Goal: Task Accomplishment & Management: Manage account settings

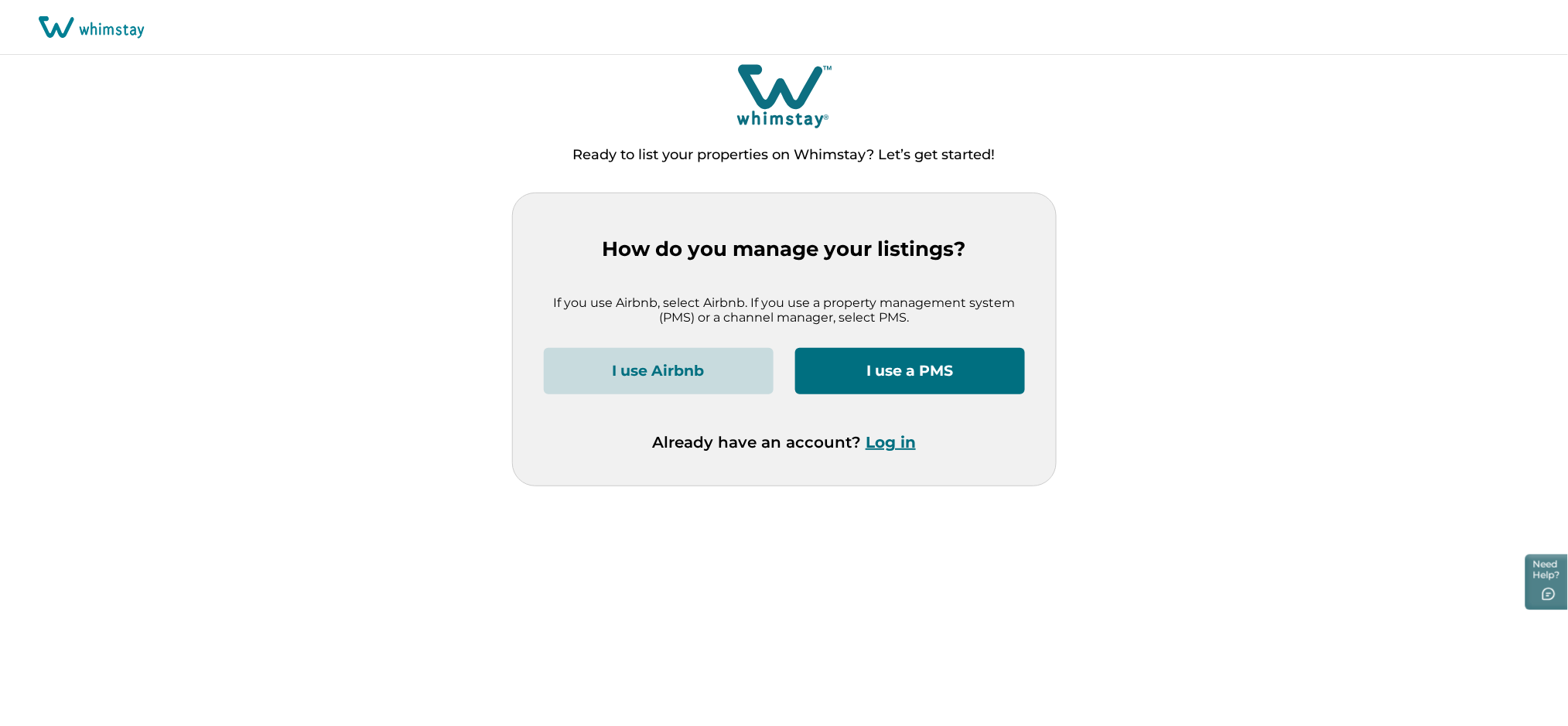
click at [878, 447] on button "Log in" at bounding box center [890, 441] width 50 height 18
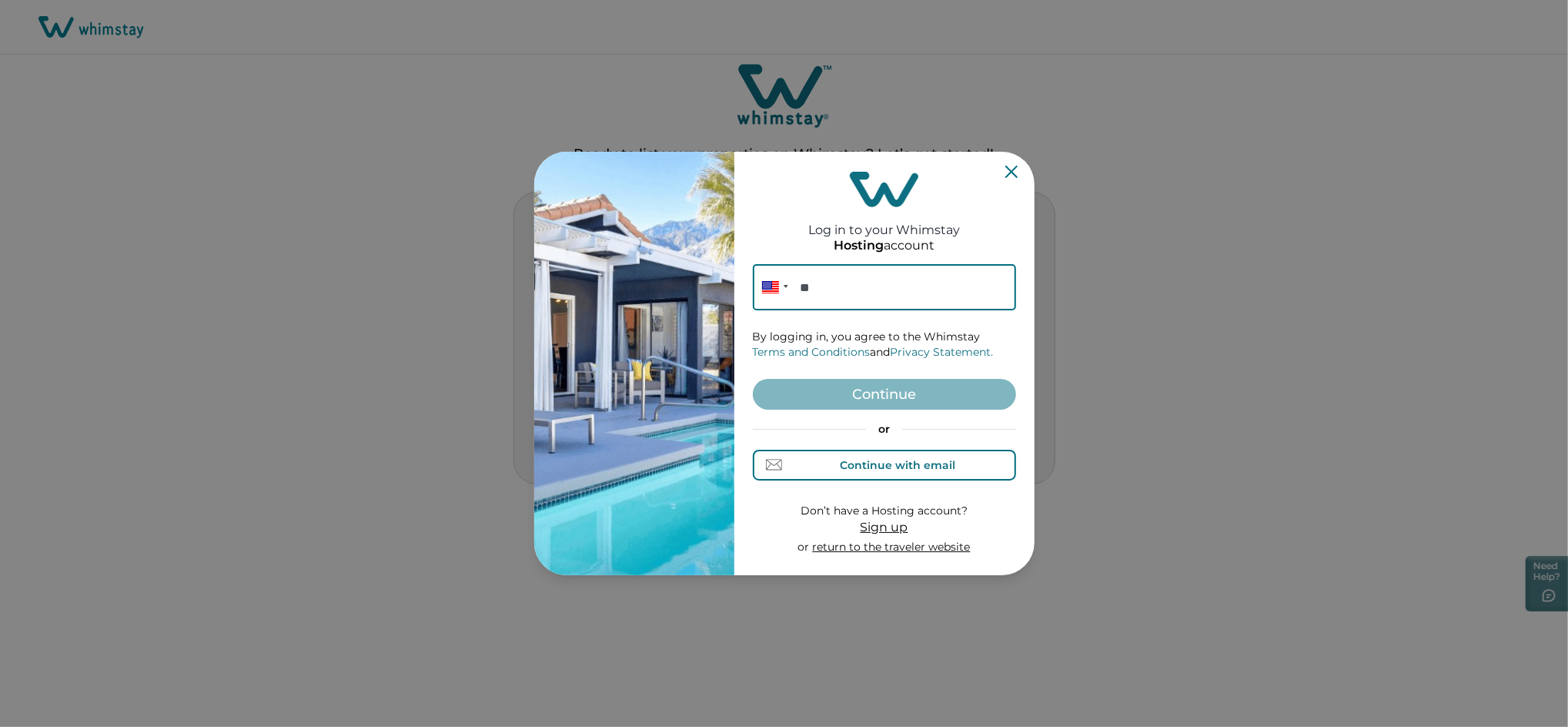
click at [894, 472] on div "Continue with email" at bounding box center [884, 465] width 142 height 16
click at [871, 305] on input at bounding box center [885, 287] width 264 height 47
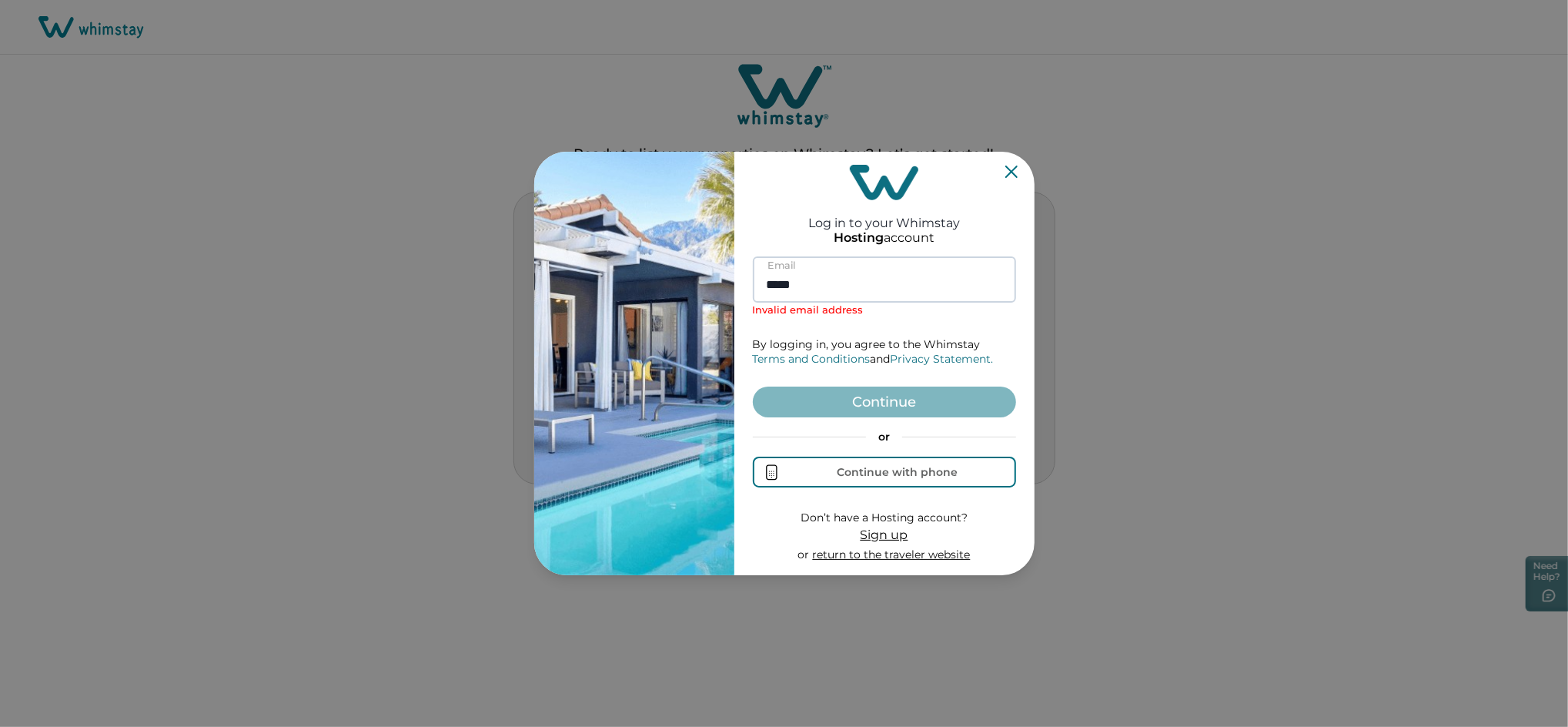
type input "**********"
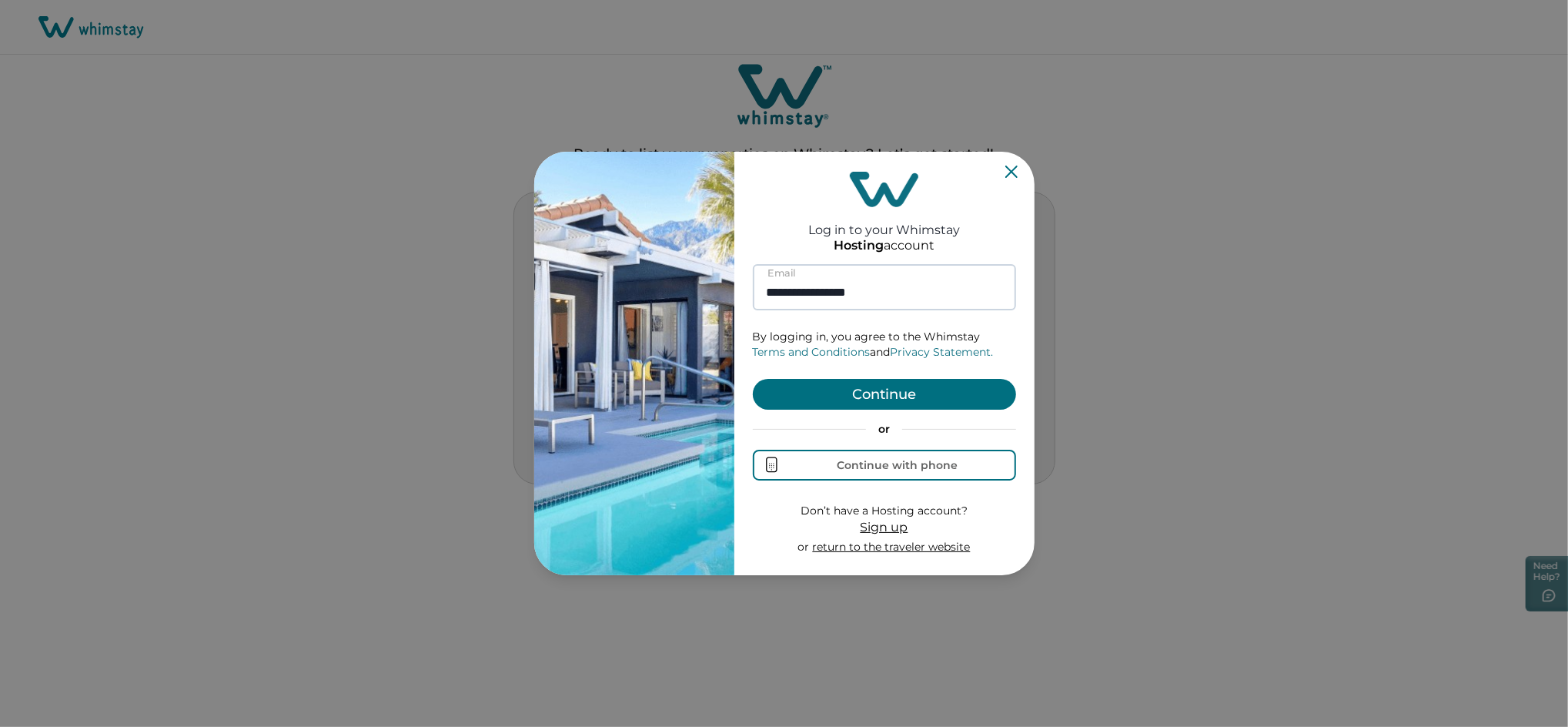
click at [753, 379] on button "Continue" at bounding box center [885, 394] width 264 height 31
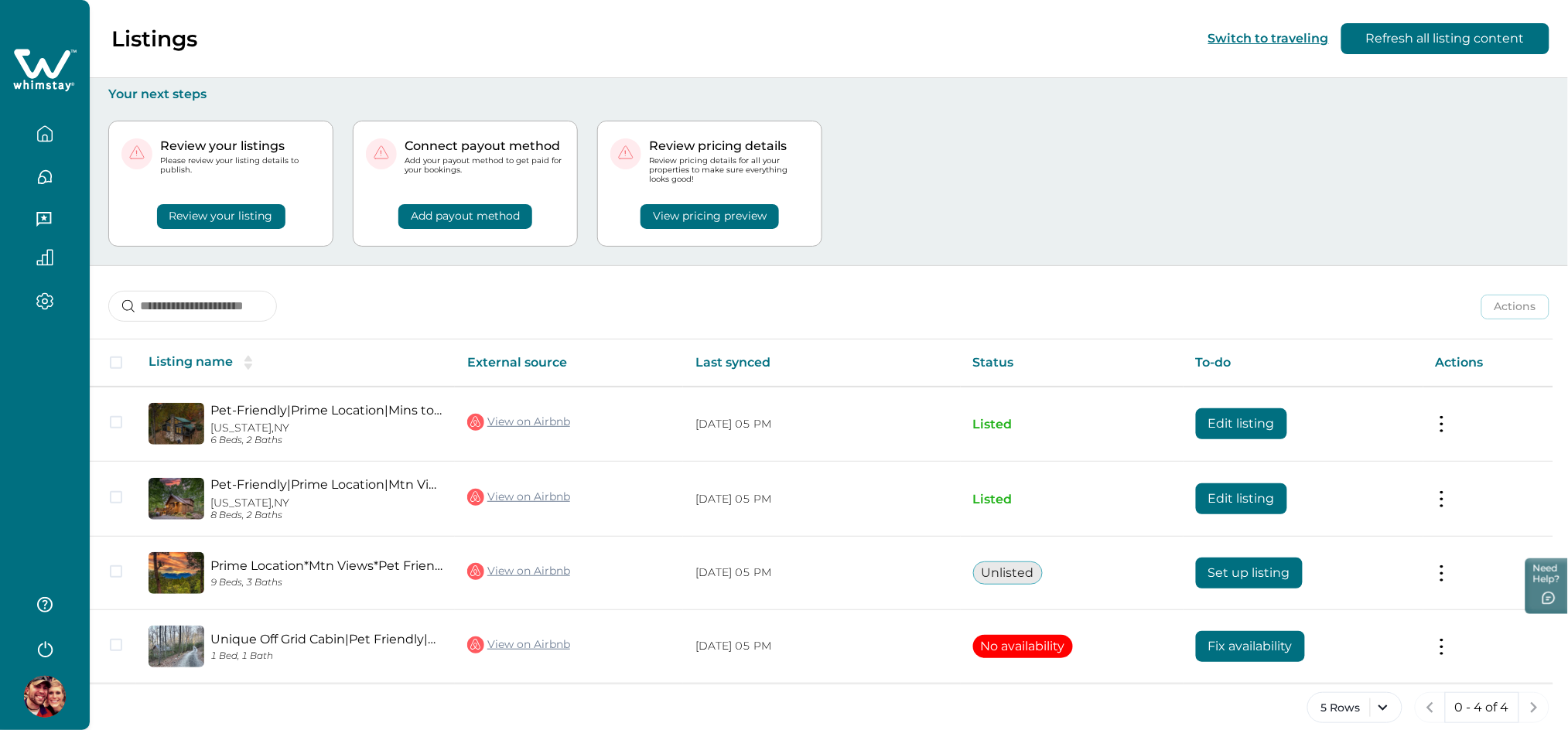
click at [709, 213] on button "View pricing preview" at bounding box center [709, 216] width 139 height 25
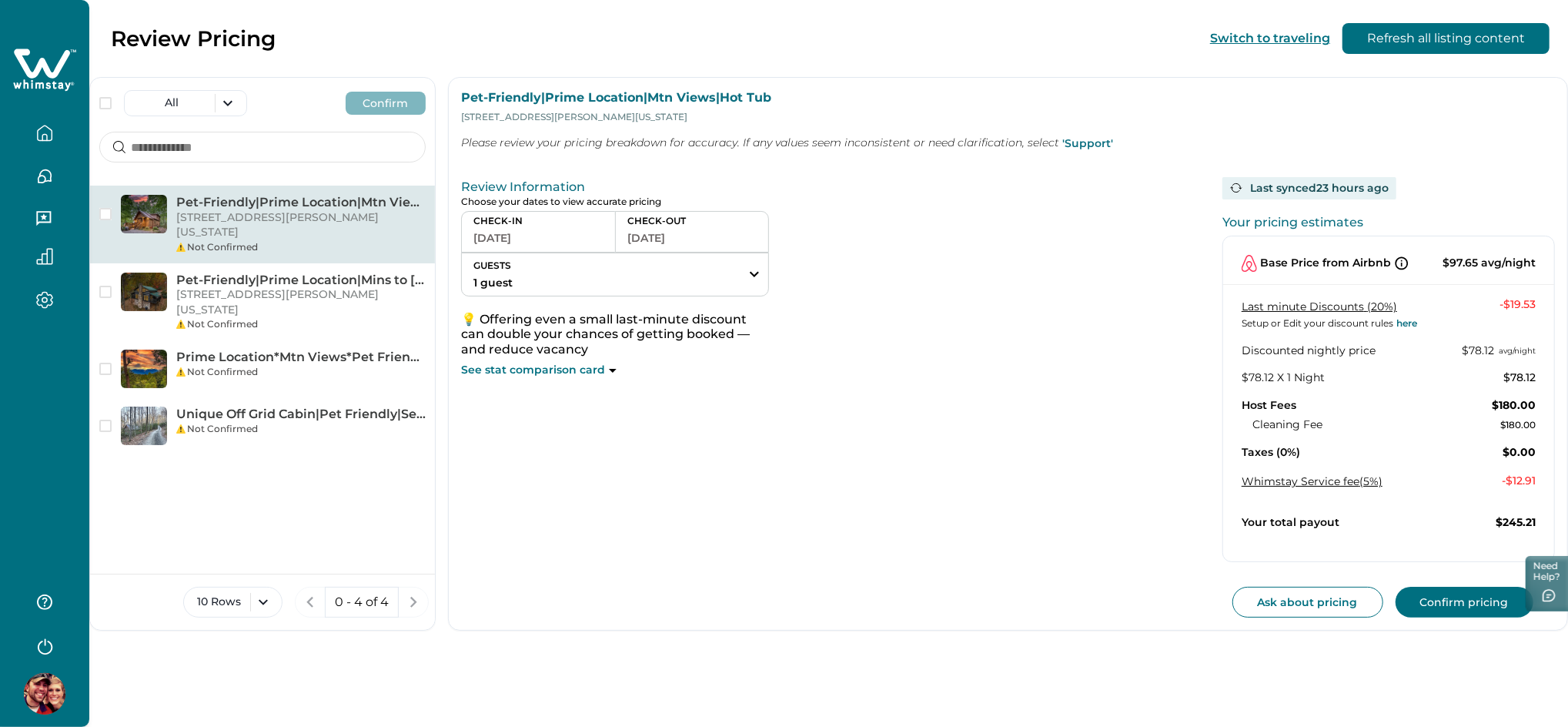
click at [53, 133] on button "button" at bounding box center [45, 133] width 65 height 31
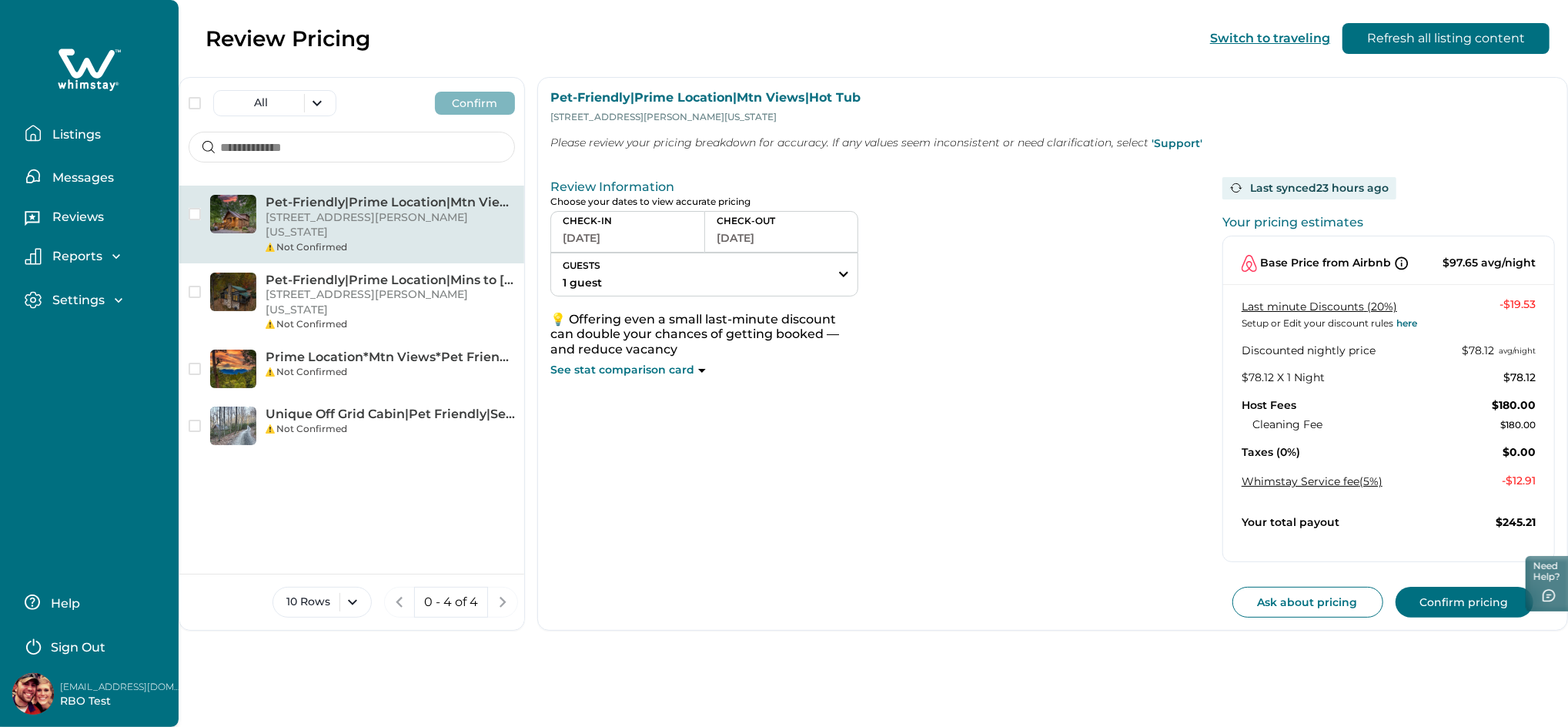
click at [53, 133] on p "Listings" at bounding box center [73, 135] width 53 height 16
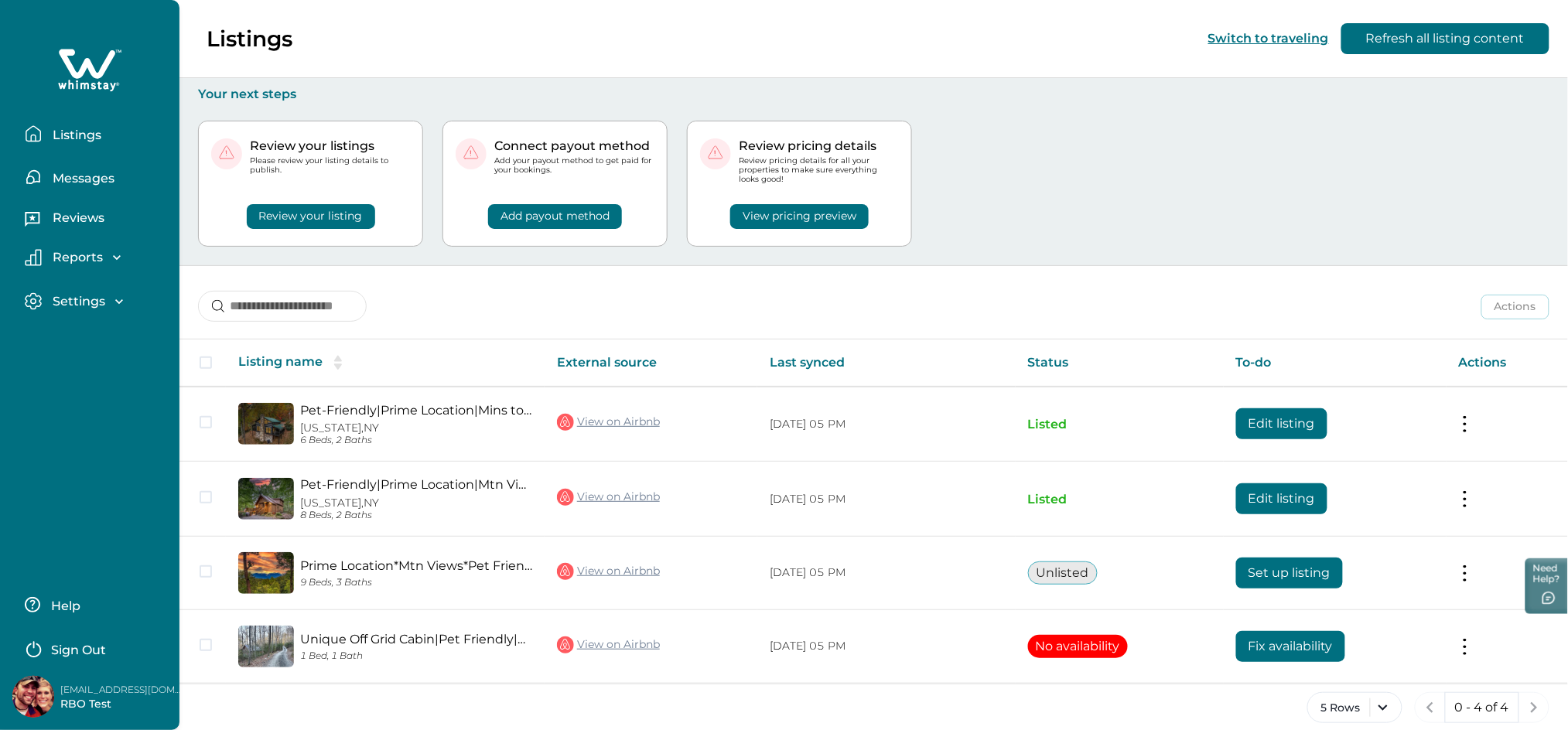
click at [96, 649] on p "Sign Out" at bounding box center [78, 651] width 55 height 16
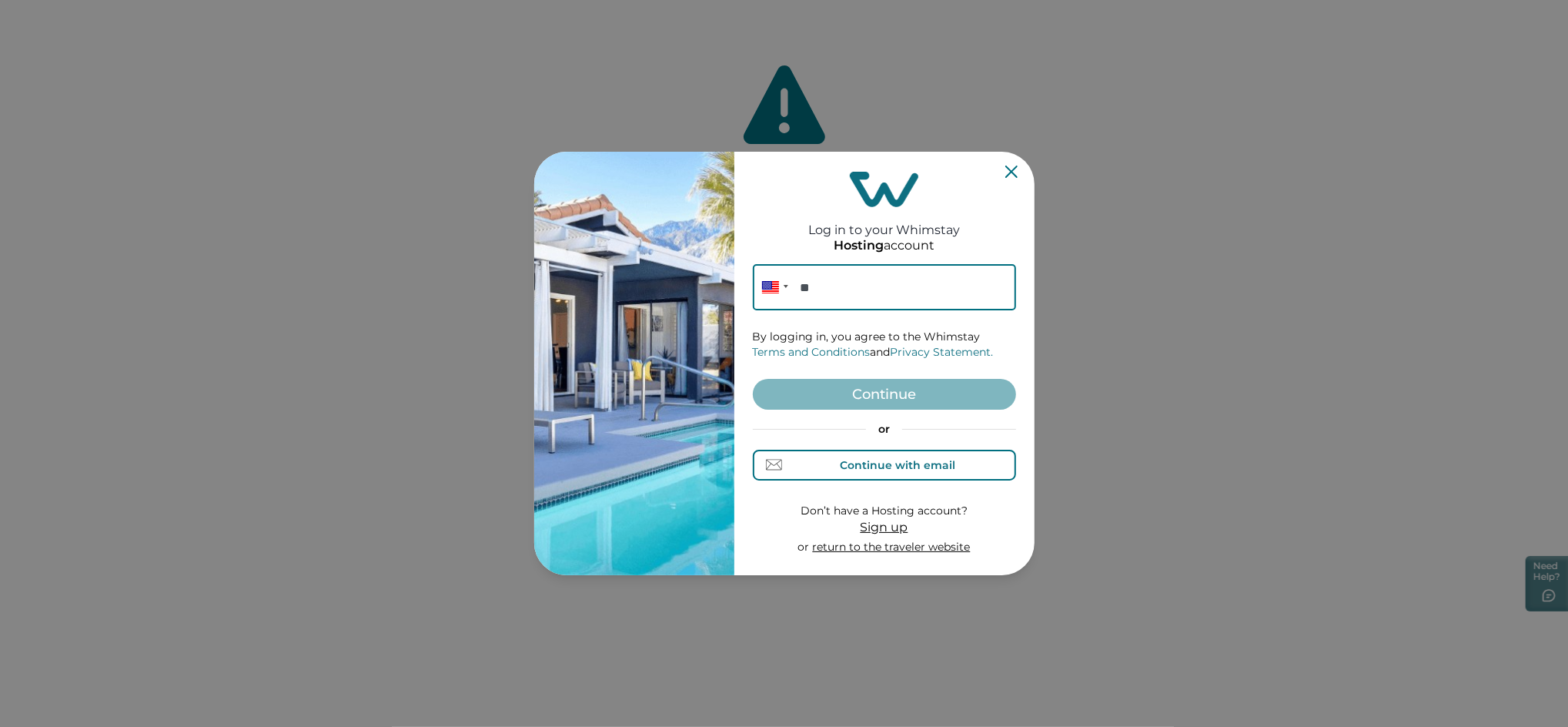
drag, startPoint x: 965, startPoint y: 463, endPoint x: 949, endPoint y: 444, distance: 24.8
click at [964, 463] on button "Continue with email" at bounding box center [885, 465] width 264 height 31
click at [877, 287] on input at bounding box center [885, 287] width 264 height 47
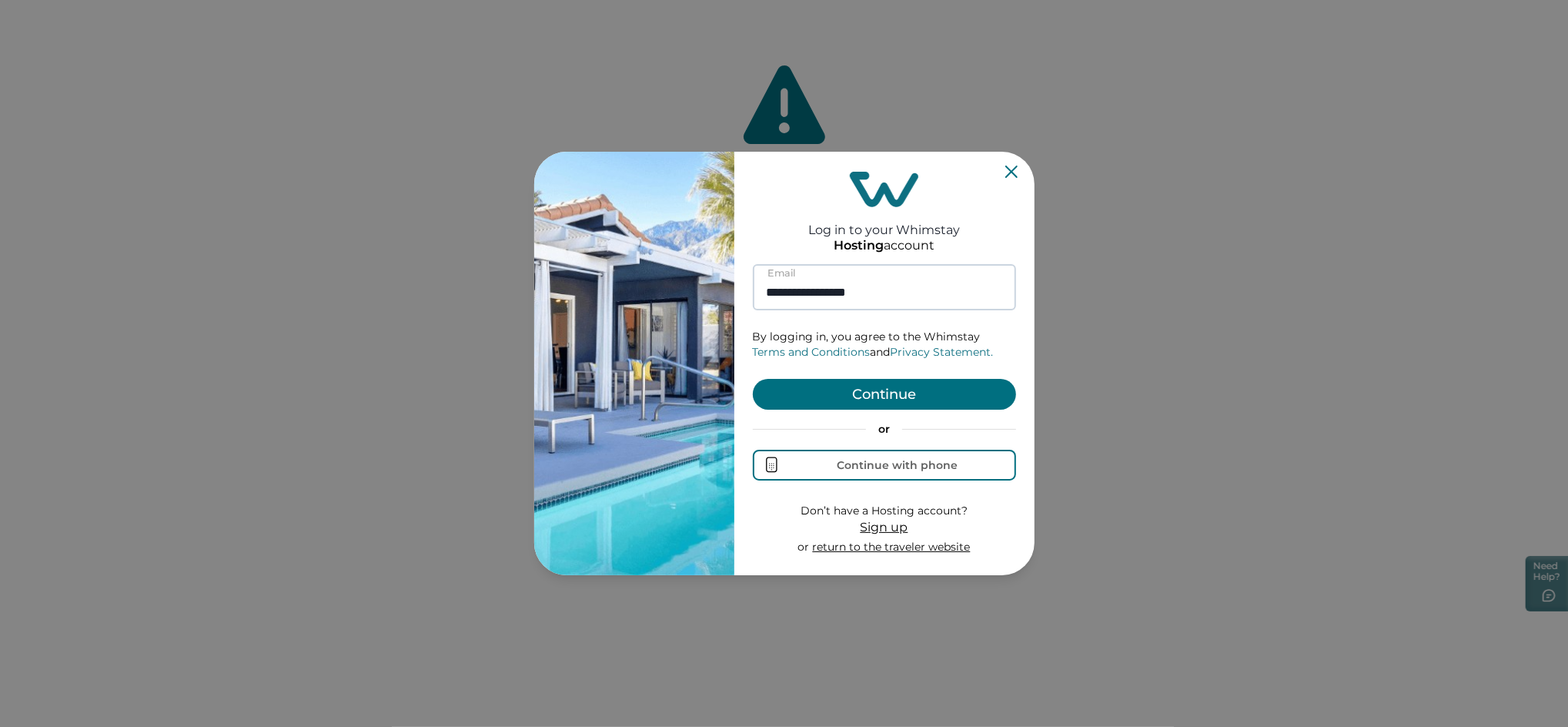
type input "**********"
click at [753, 379] on button "Continue" at bounding box center [885, 394] width 264 height 31
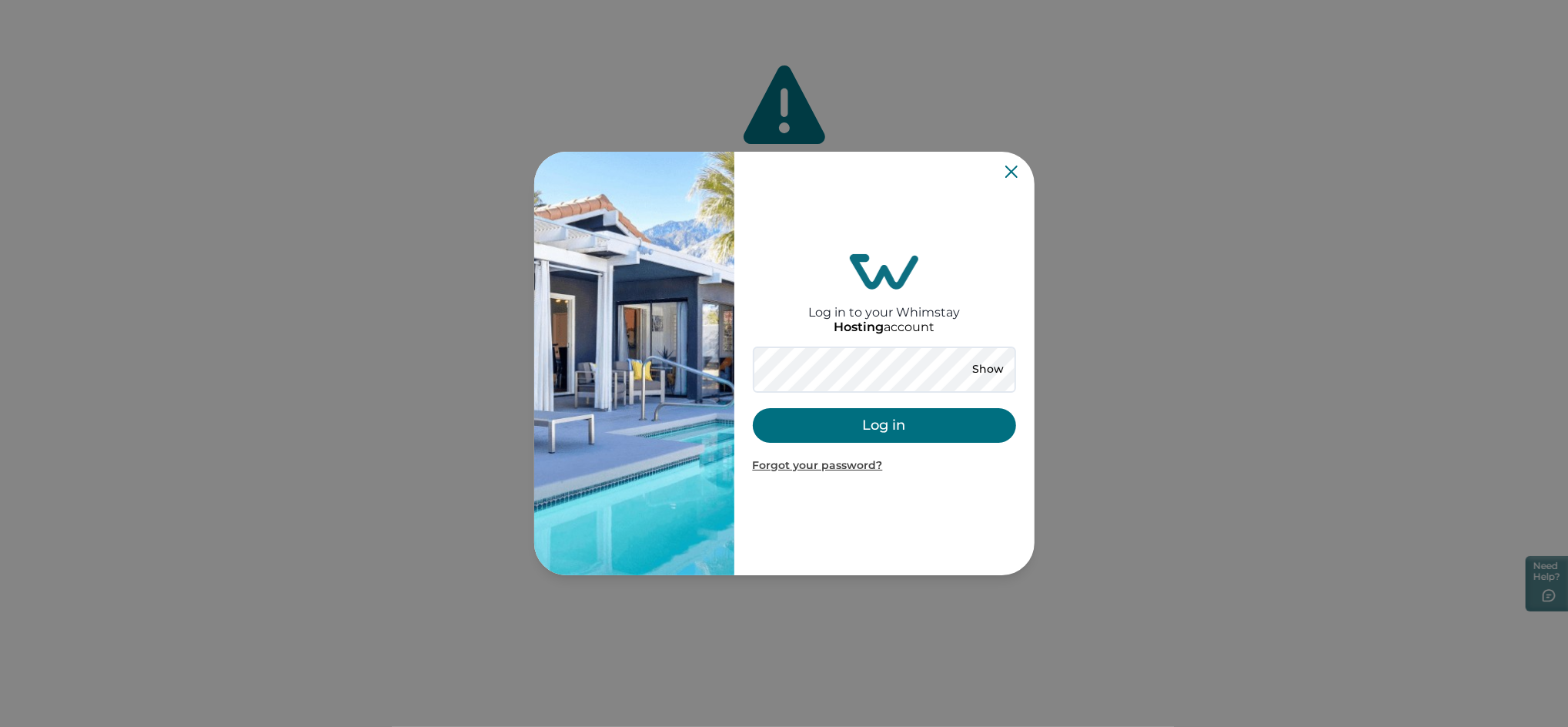
click at [851, 395] on div "Show Log in Forgot your password?" at bounding box center [885, 410] width 264 height 127
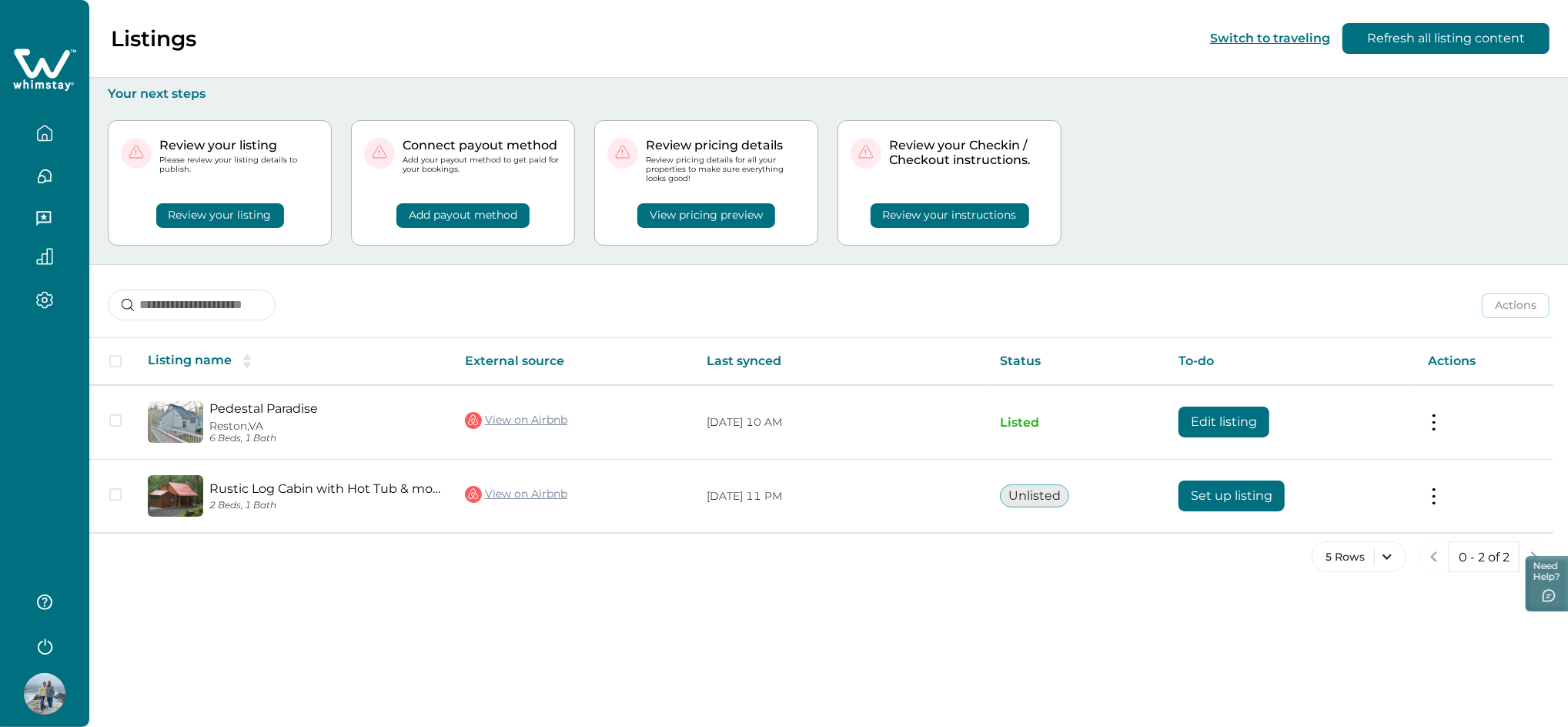
click at [895, 213] on button "Review your instructions" at bounding box center [949, 215] width 159 height 24
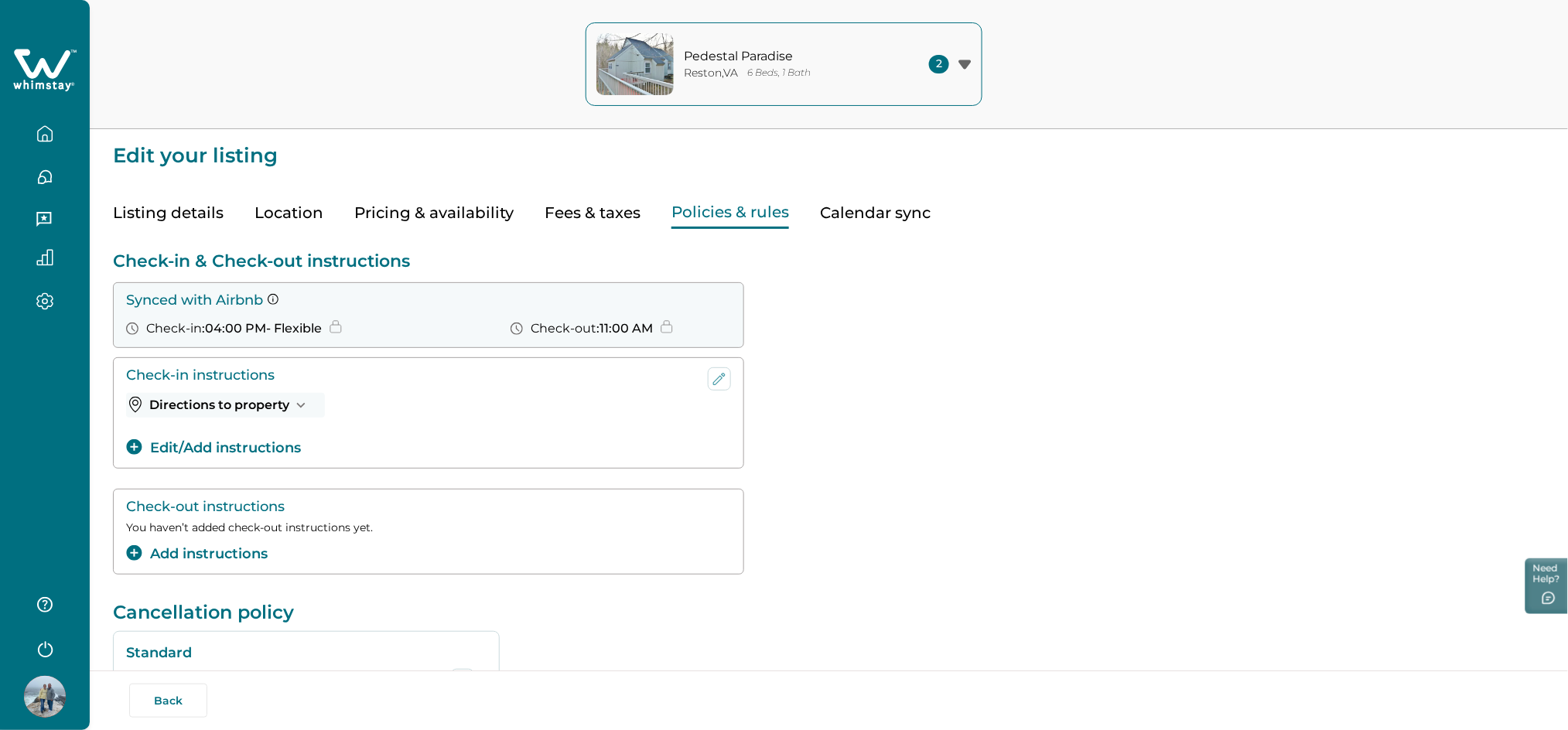
click at [133, 206] on button "Listing details" at bounding box center [168, 213] width 111 height 32
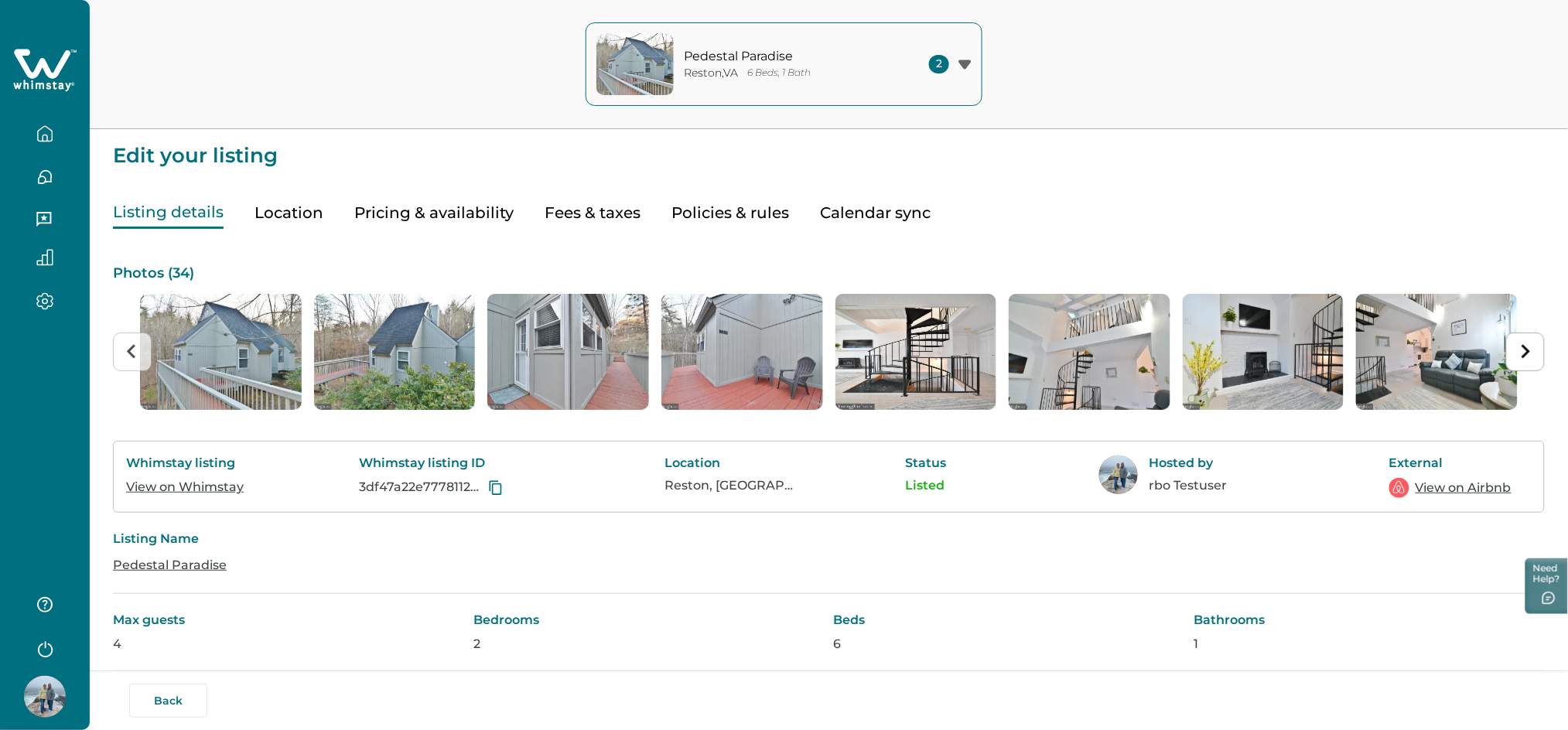
click at [51, 124] on button "button" at bounding box center [45, 133] width 65 height 31
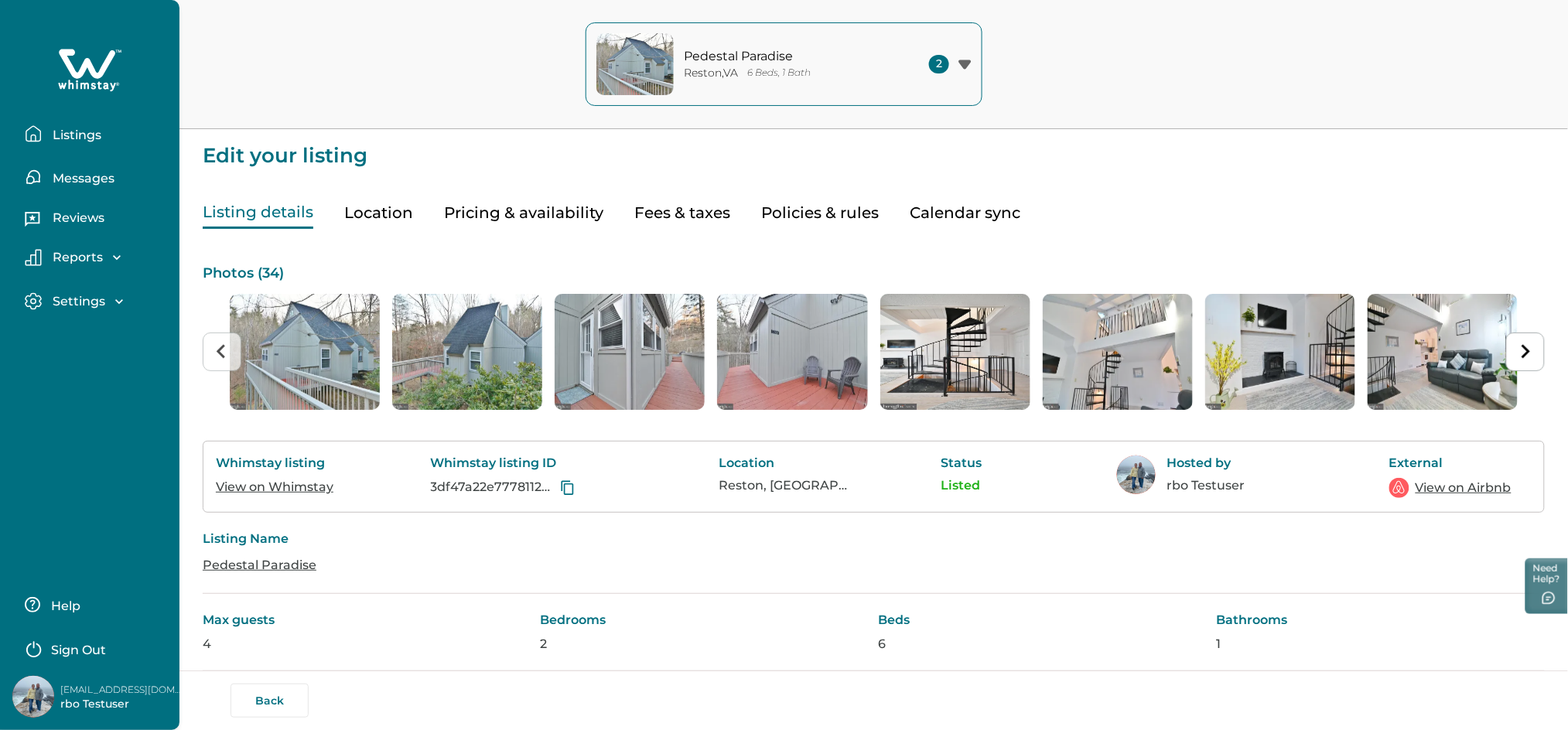
click at [59, 109] on div "Listings" at bounding box center [90, 128] width 155 height 44
click at [66, 129] on p "Listings" at bounding box center [74, 136] width 53 height 16
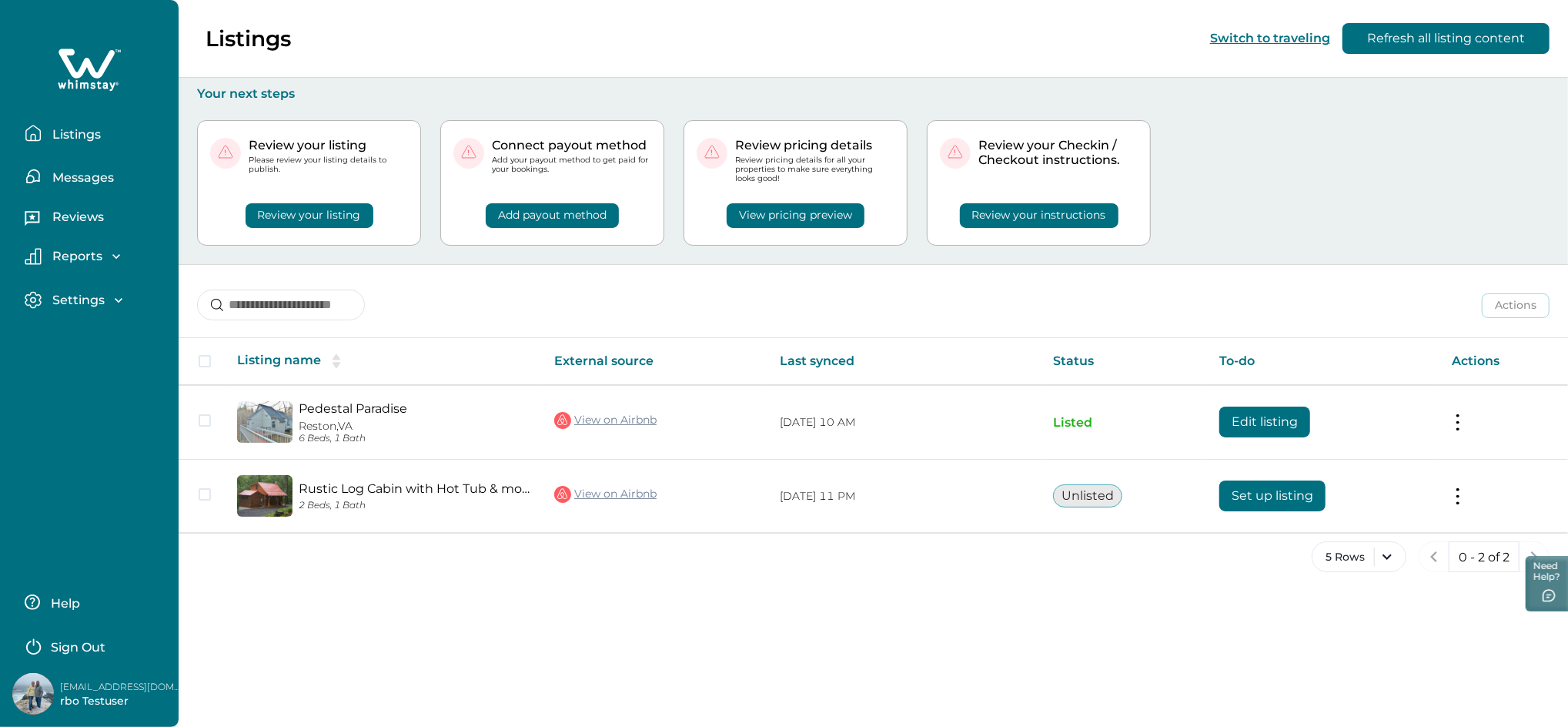
click at [93, 646] on p "Sign Out" at bounding box center [77, 648] width 54 height 16
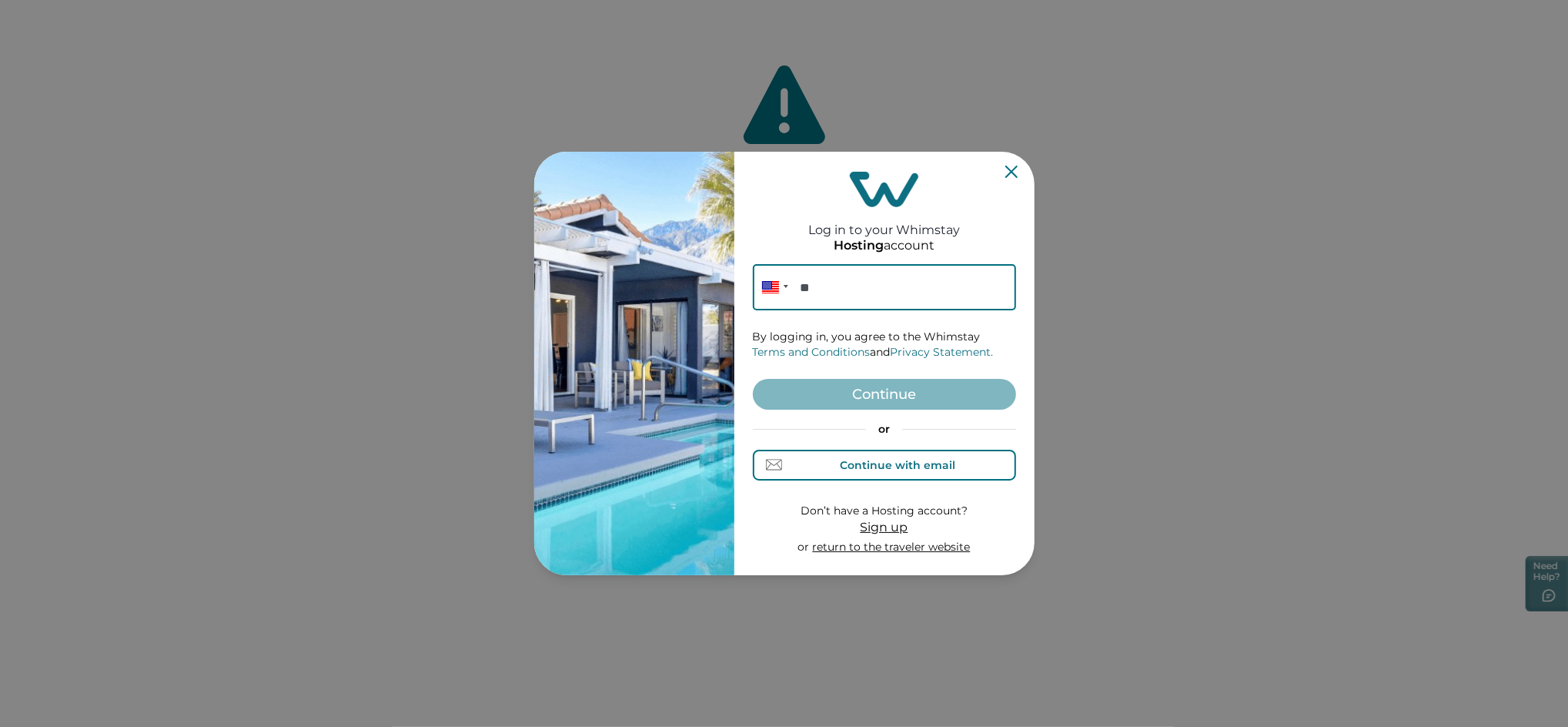
click at [959, 463] on button "Continue with email" at bounding box center [885, 465] width 264 height 31
click at [848, 273] on input at bounding box center [885, 287] width 264 height 47
type input "**********"
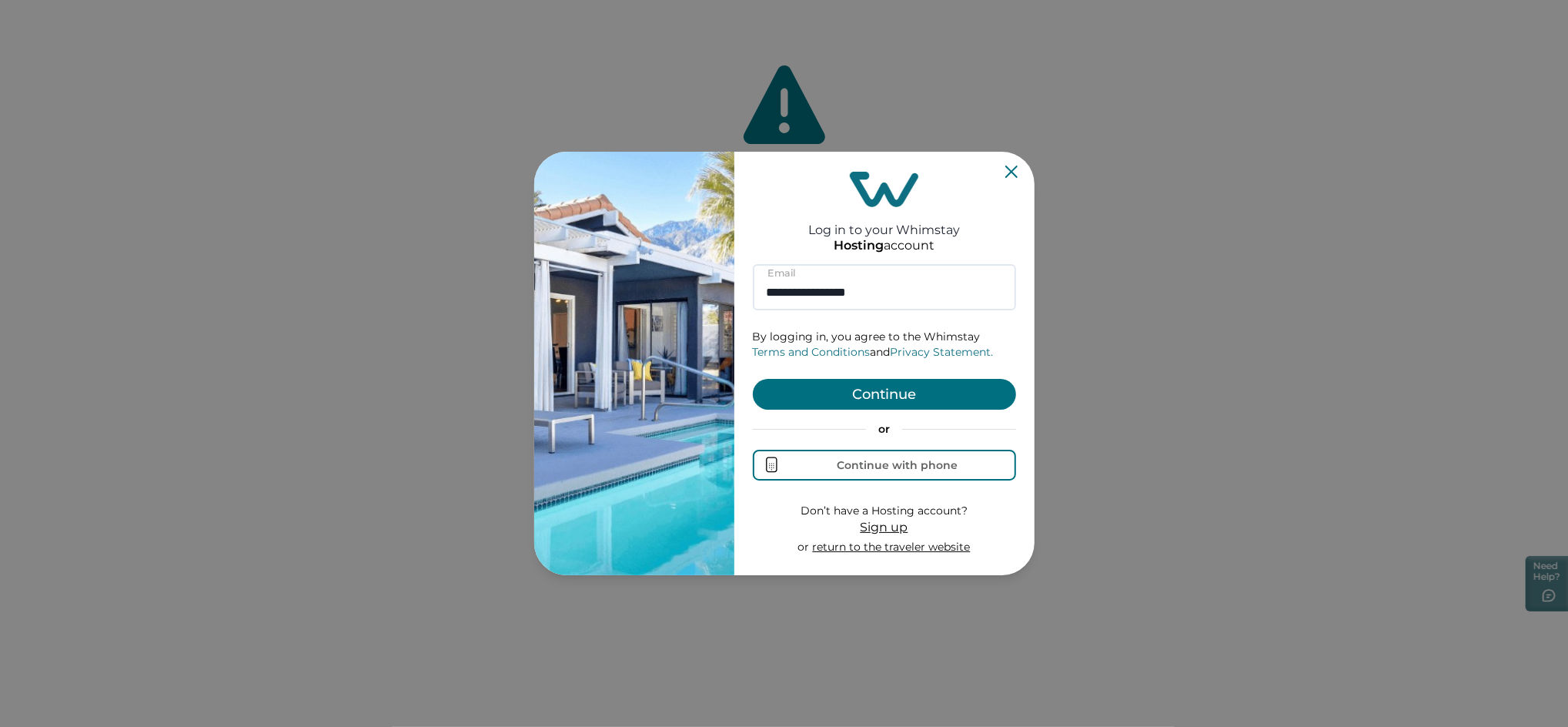
click at [878, 390] on button "Continue" at bounding box center [885, 394] width 264 height 31
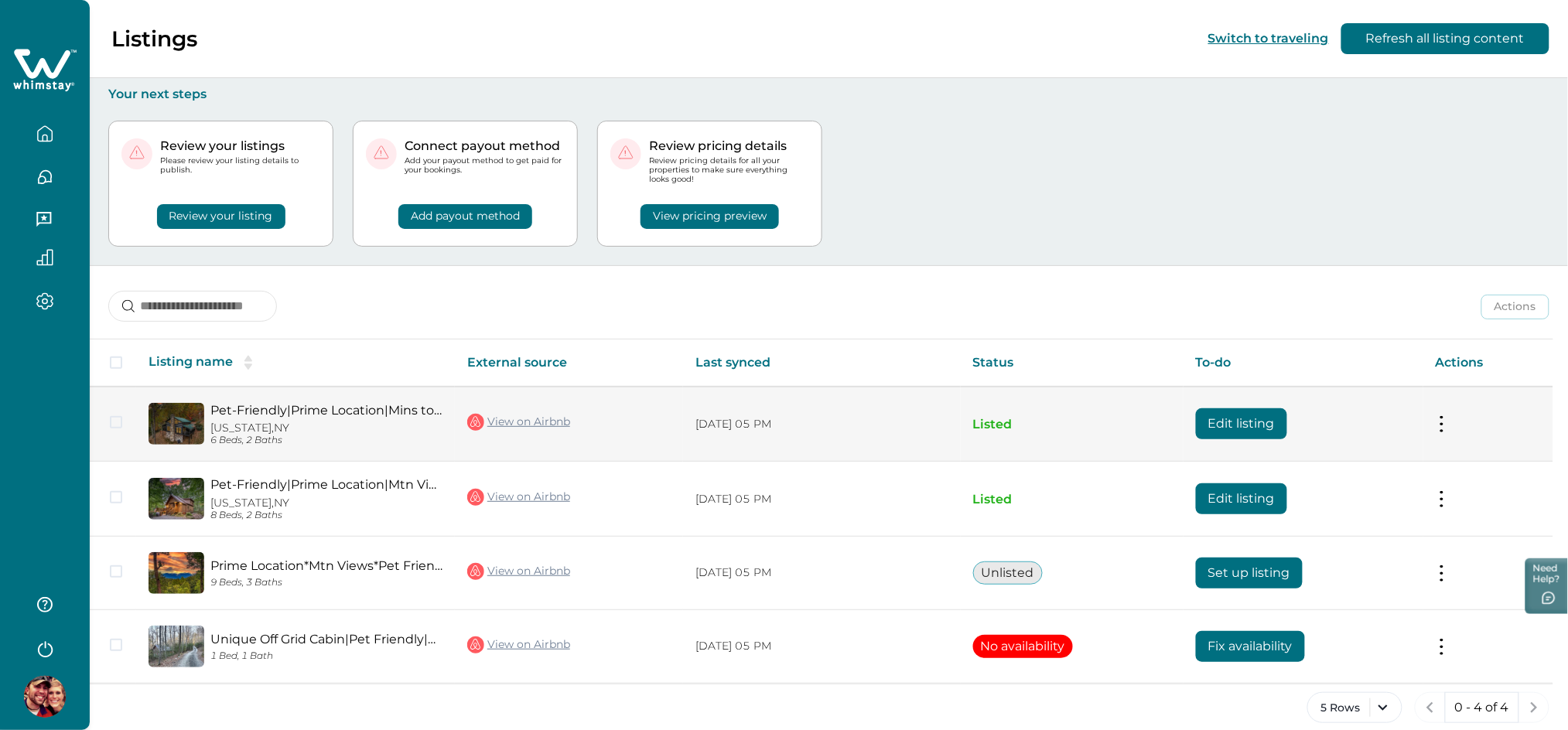
click at [1220, 408] on button "Edit listing" at bounding box center [1241, 423] width 91 height 31
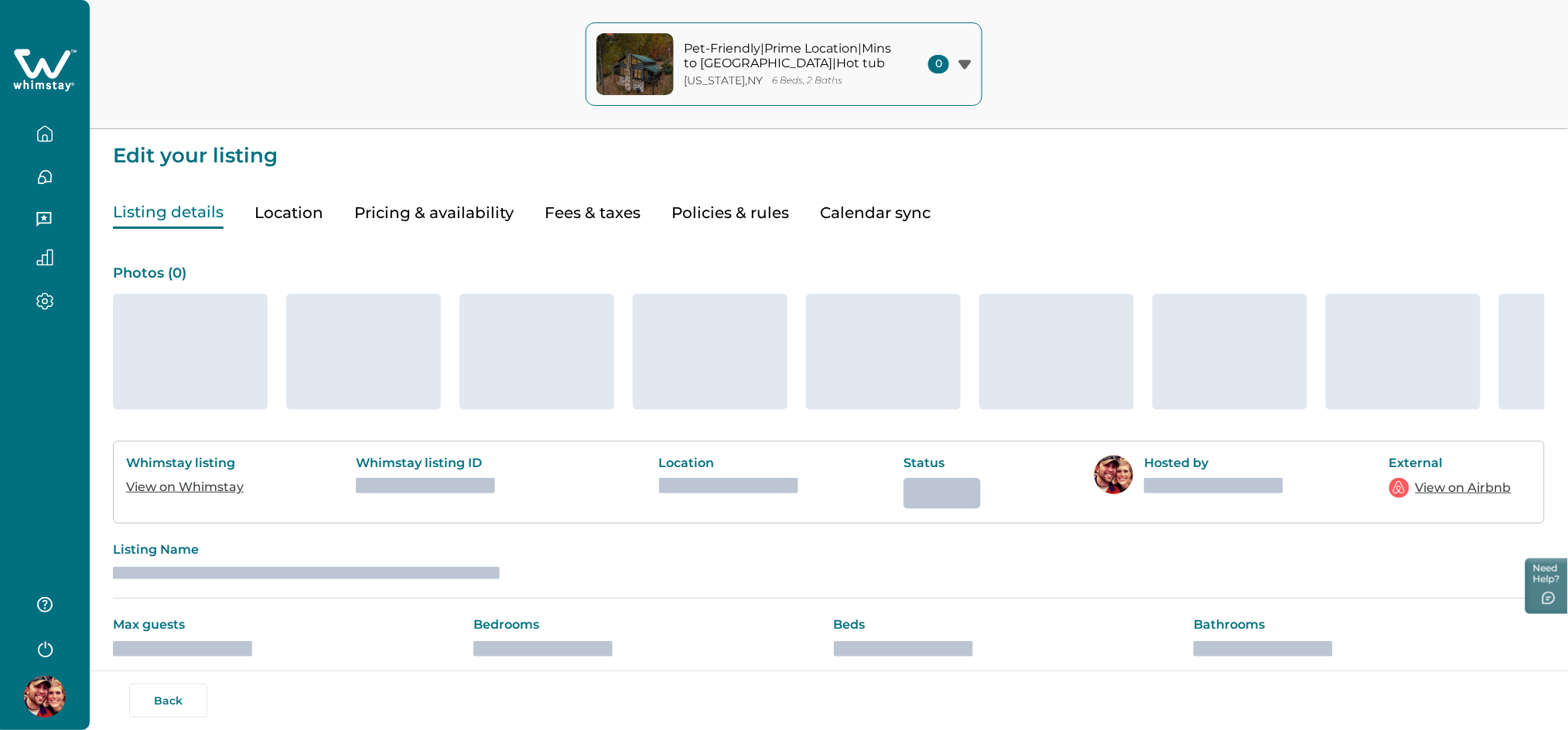
click at [717, 208] on button "Policies & rules" at bounding box center [730, 213] width 117 height 32
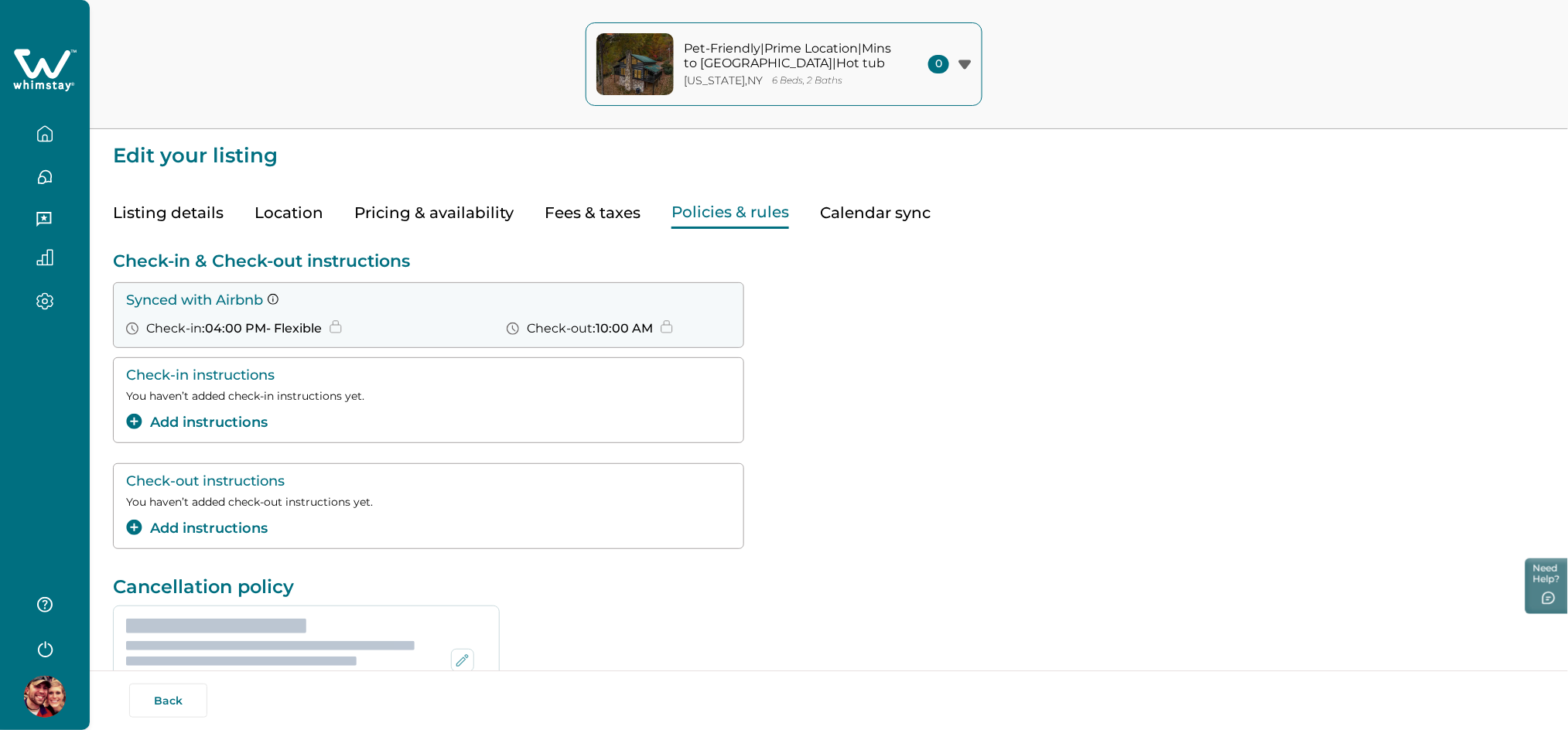
click at [718, 218] on button "Policies & rules" at bounding box center [730, 213] width 117 height 32
click at [48, 143] on button "button" at bounding box center [45, 133] width 65 height 31
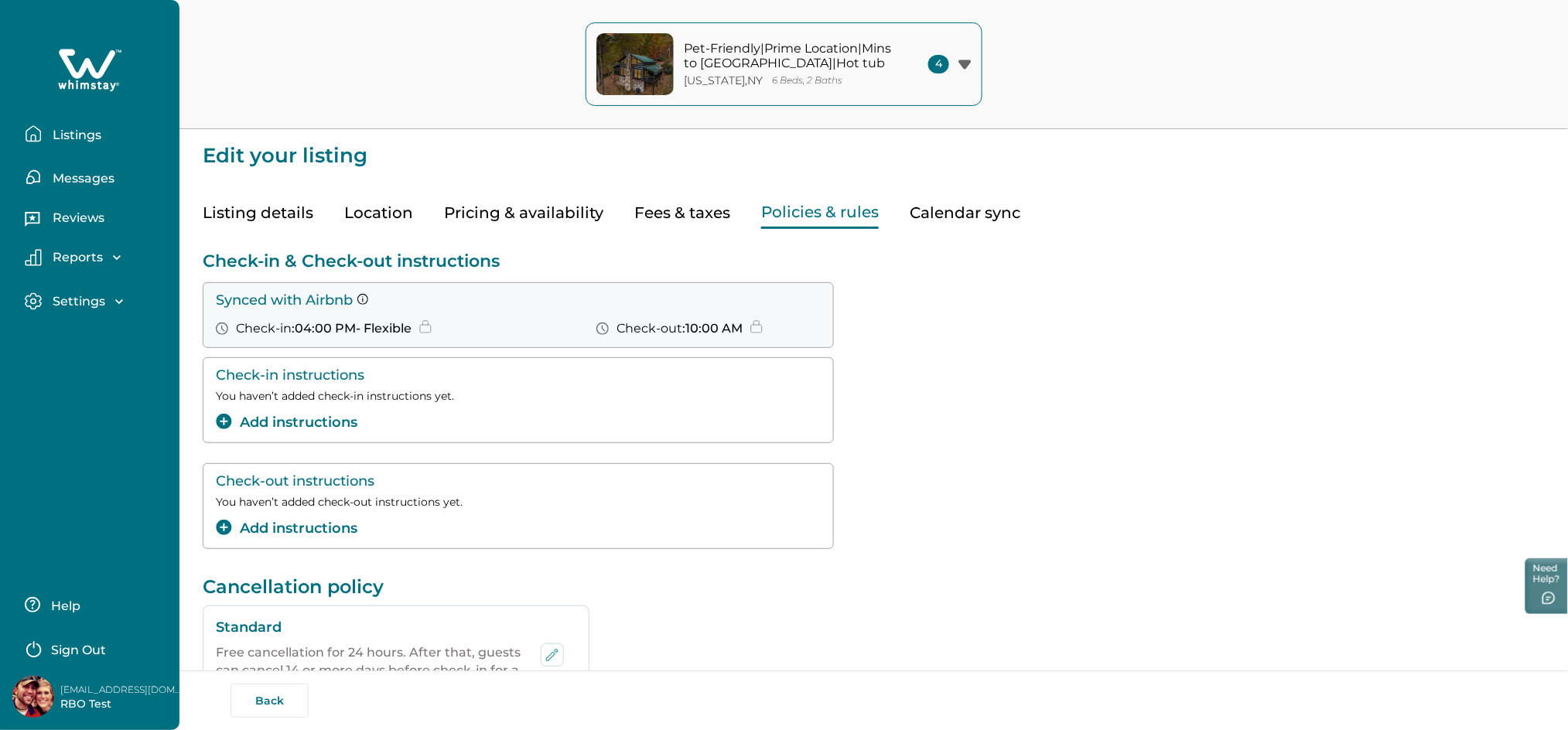
click at [48, 143] on button "Listings" at bounding box center [96, 133] width 143 height 31
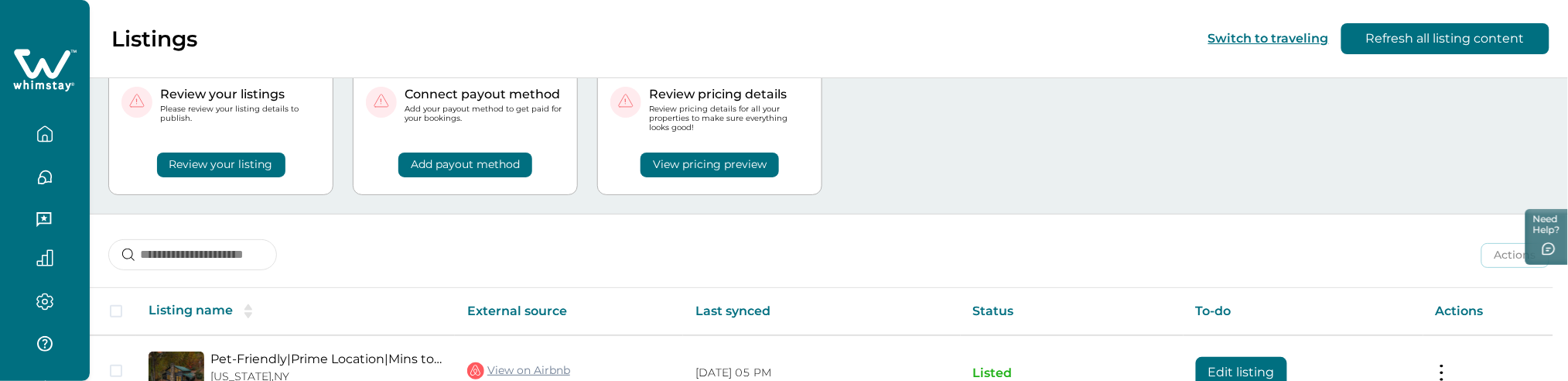
scroll to position [53, 0]
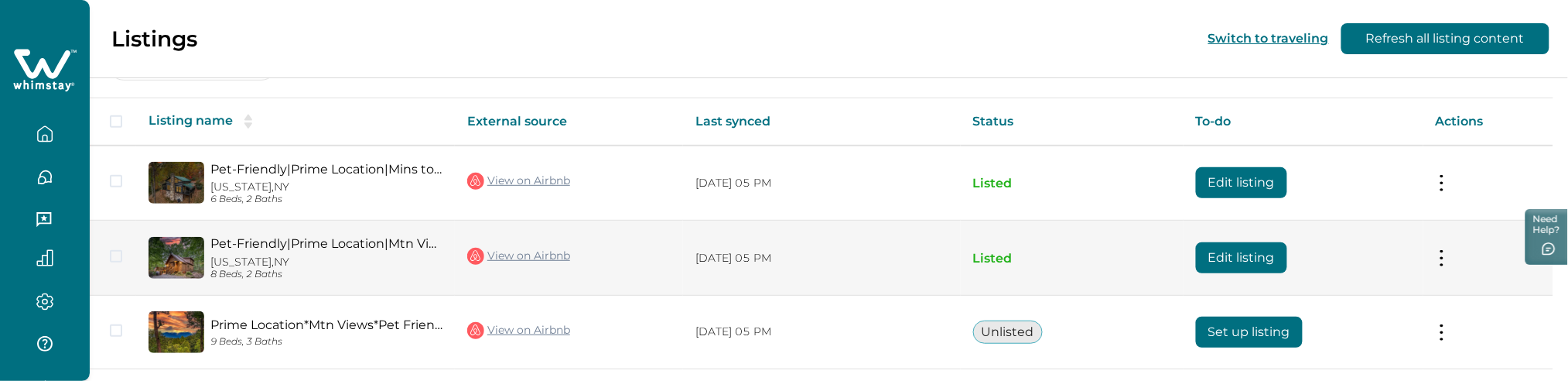
click at [1226, 255] on button "Edit listing" at bounding box center [1241, 257] width 91 height 31
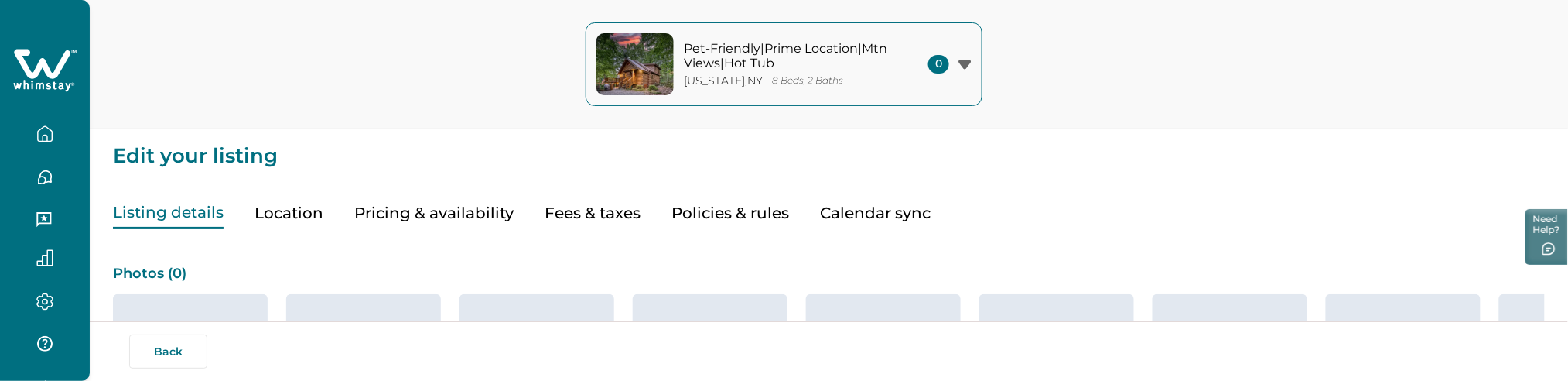
click at [683, 216] on button "Policies & rules" at bounding box center [730, 214] width 117 height 32
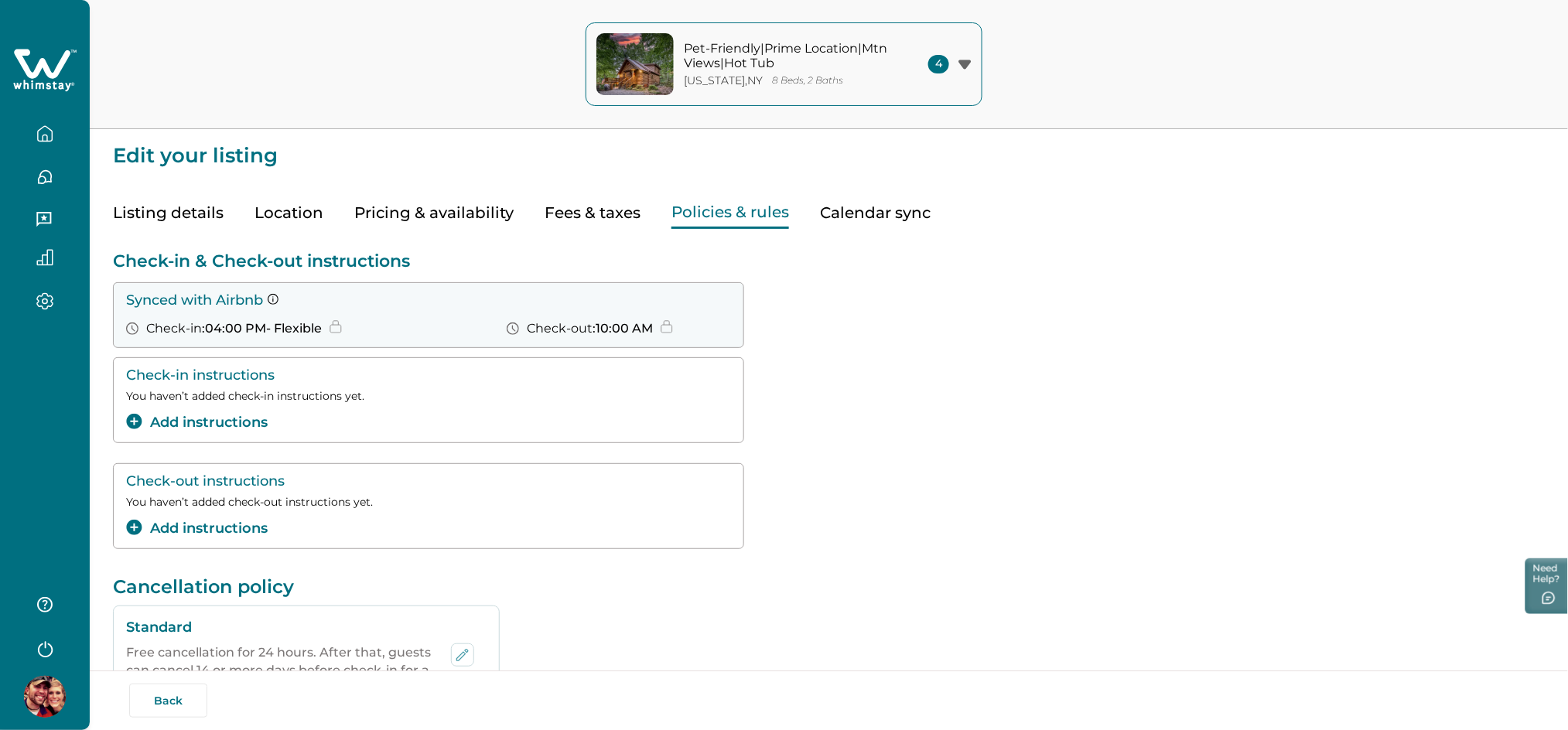
click at [34, 380] on img at bounding box center [44, 697] width 42 height 42
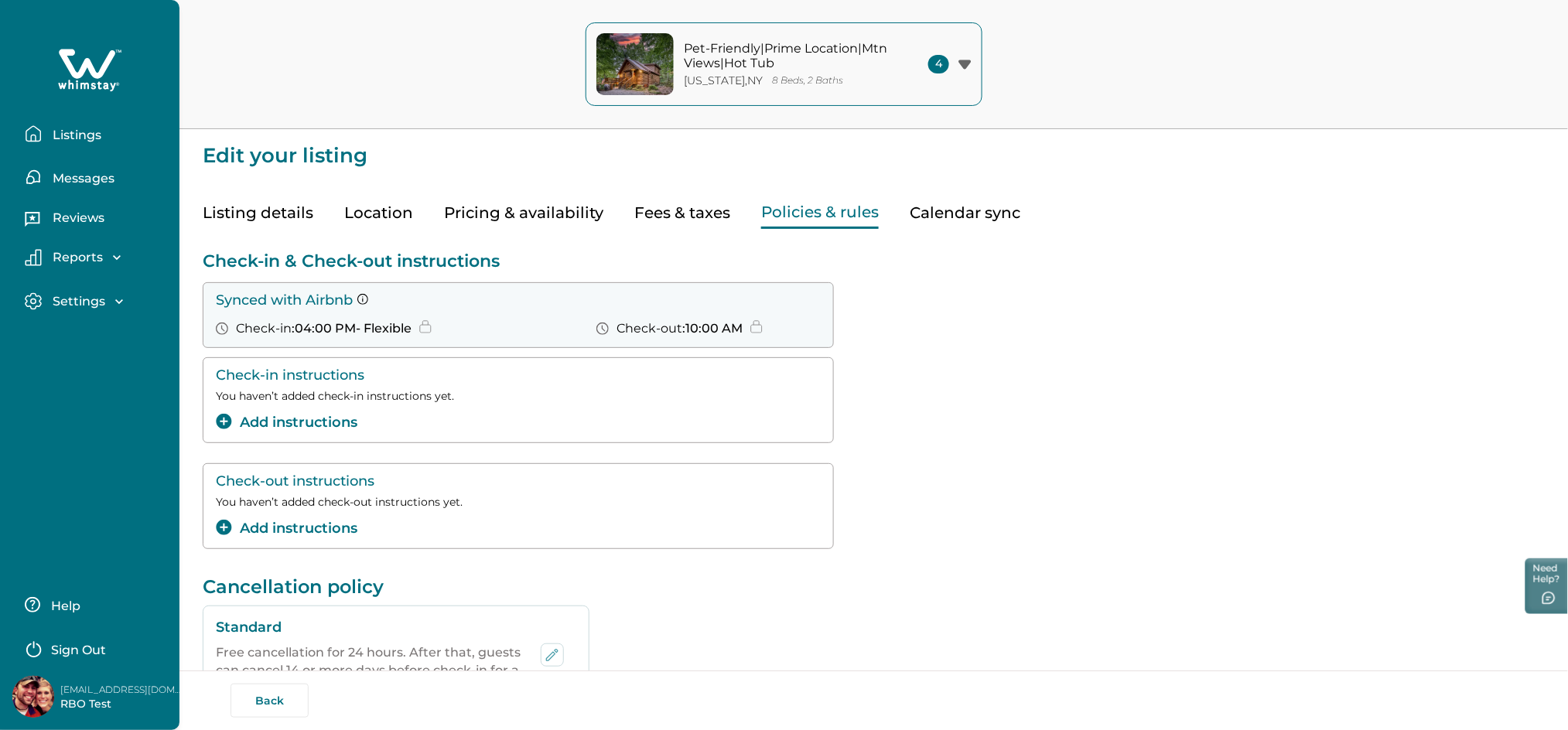
click at [94, 380] on p "rbo61@yopmail.com" at bounding box center [122, 690] width 124 height 16
copy p "rbo61@yopmail.com"
